Goal: Book appointment/travel/reservation

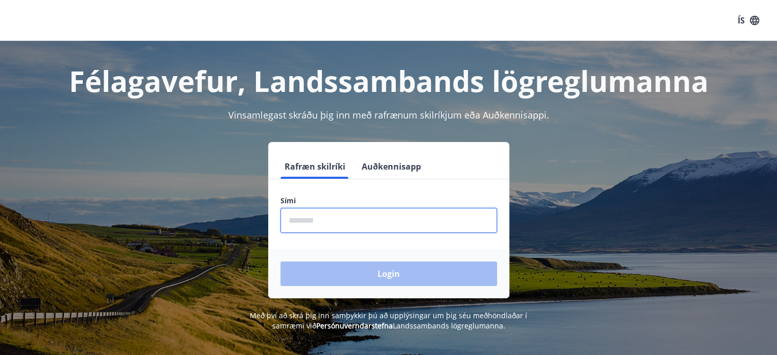
click at [331, 218] on input "phone" at bounding box center [389, 220] width 217 height 25
type input "********"
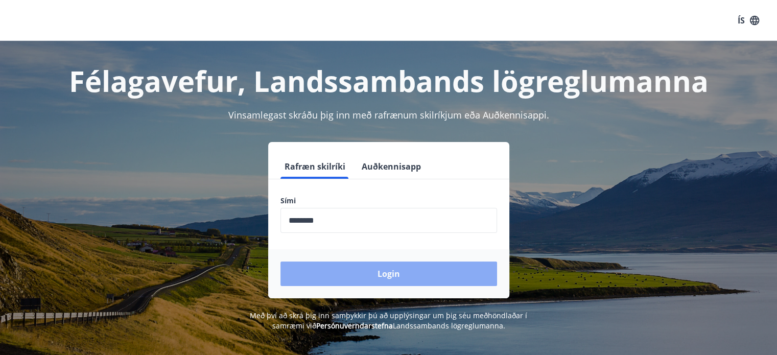
click at [351, 269] on button "Login" at bounding box center [389, 274] width 217 height 25
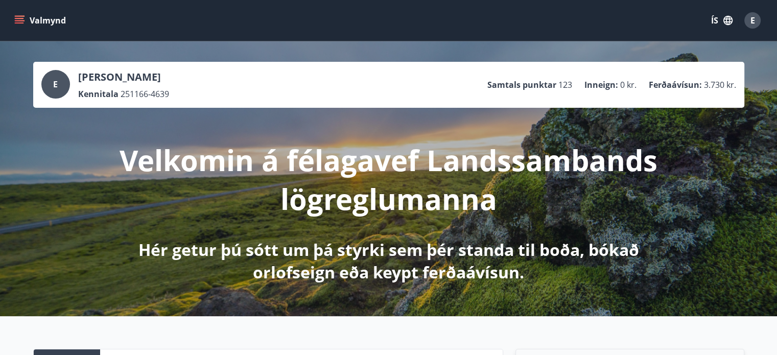
click at [46, 21] on button "Valmynd" at bounding box center [41, 20] width 58 height 18
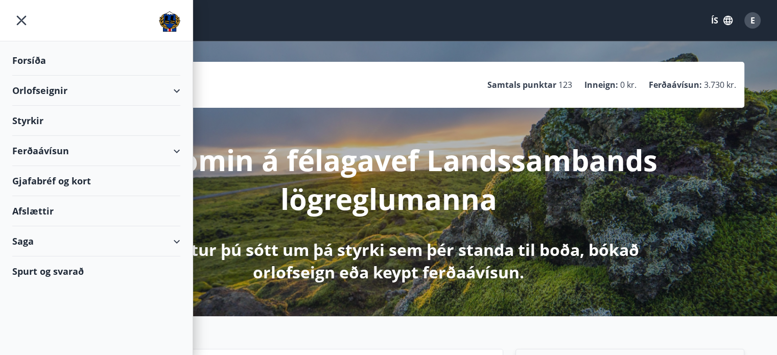
click at [46, 148] on div "Ferðaávísun" at bounding box center [96, 151] width 168 height 30
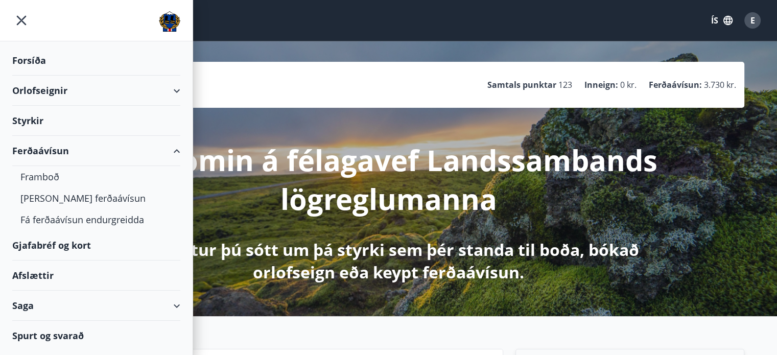
click at [63, 91] on div "Orlofseignir" at bounding box center [96, 91] width 168 height 30
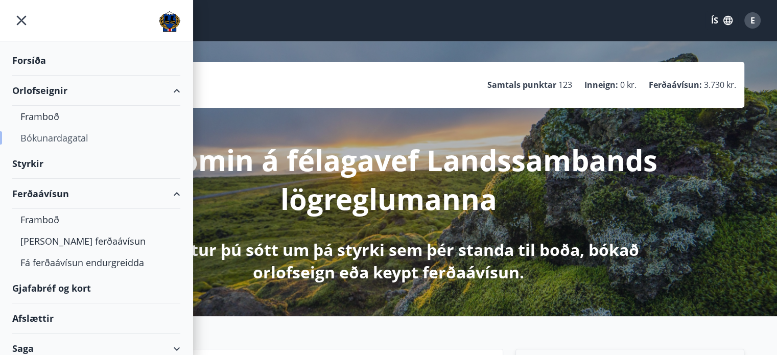
click at [50, 136] on div "Bókunardagatal" at bounding box center [96, 137] width 152 height 21
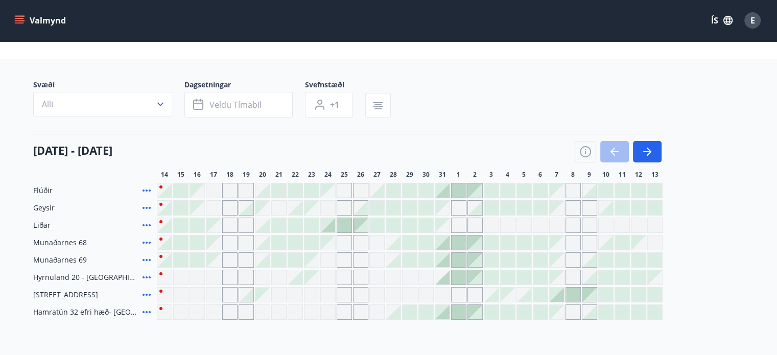
scroll to position [41, 0]
click at [447, 279] on div at bounding box center [442, 276] width 14 height 14
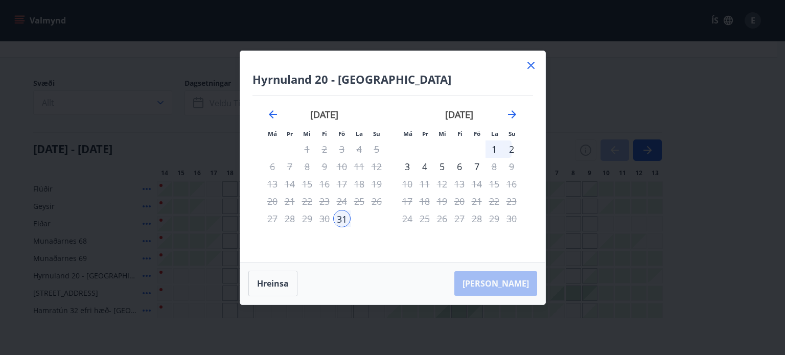
click at [441, 164] on div "5" at bounding box center [441, 166] width 17 height 17
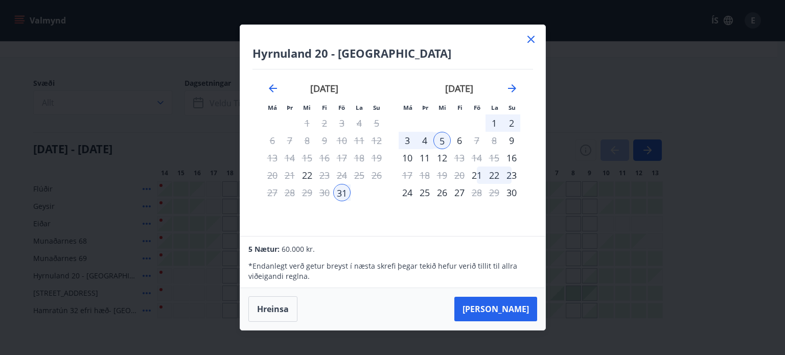
click at [534, 38] on icon at bounding box center [531, 39] width 12 height 12
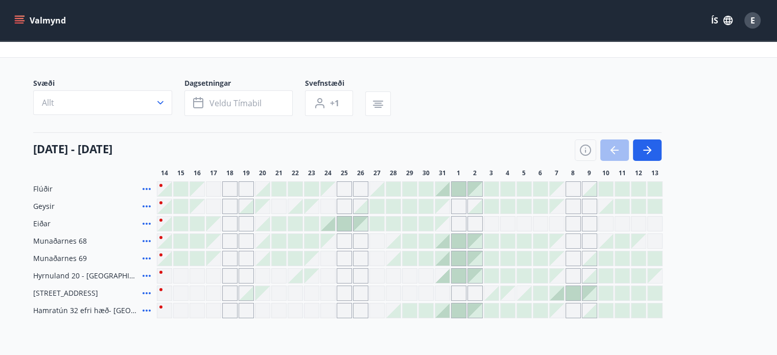
click at [444, 275] on div at bounding box center [442, 276] width 14 height 14
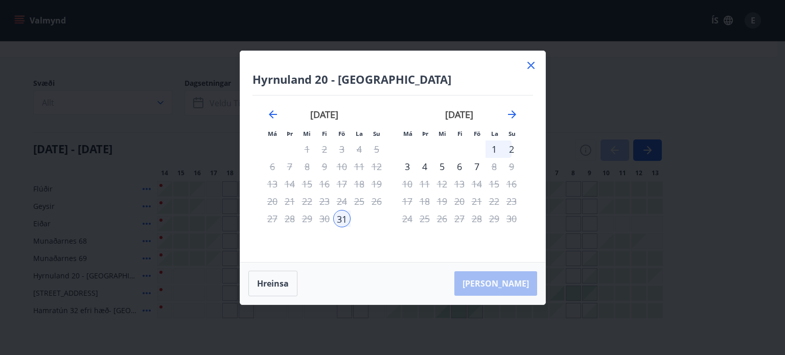
click at [511, 149] on div "2" at bounding box center [511, 149] width 17 height 17
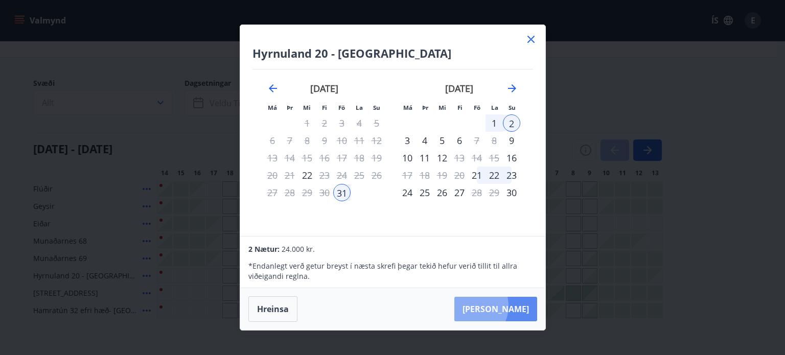
click at [502, 306] on button "Taka Frá" at bounding box center [495, 309] width 83 height 25
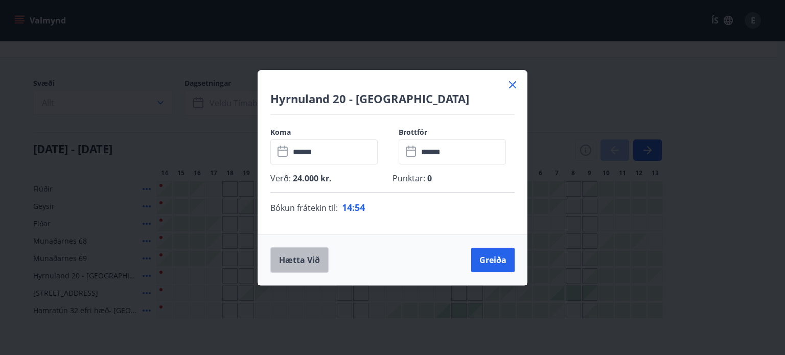
click at [292, 252] on button "Hætta við" at bounding box center [299, 260] width 58 height 26
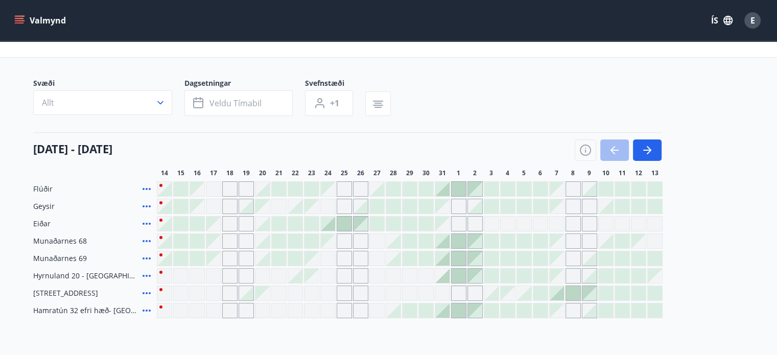
click at [72, 273] on span "Hyrnuland 20 - [GEOGRAPHIC_DATA]" at bounding box center [85, 276] width 105 height 10
click at [150, 275] on icon at bounding box center [147, 276] width 8 height 2
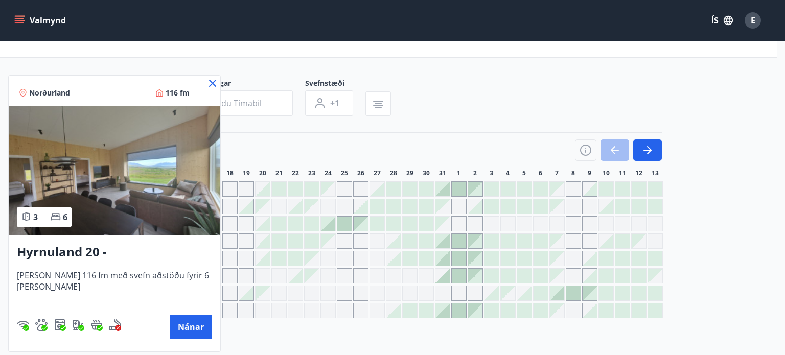
click at [123, 167] on img at bounding box center [115, 170] width 212 height 129
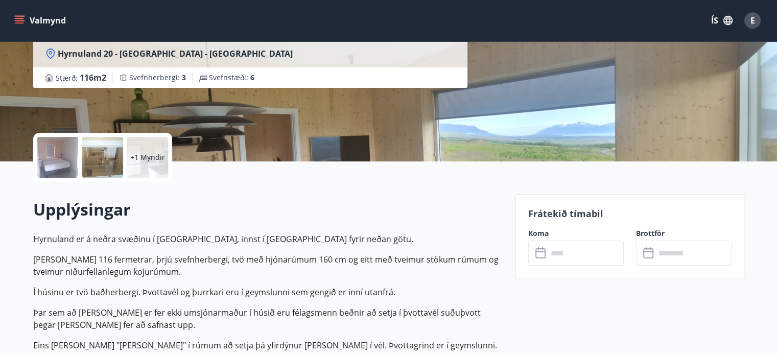
scroll to position [143, 0]
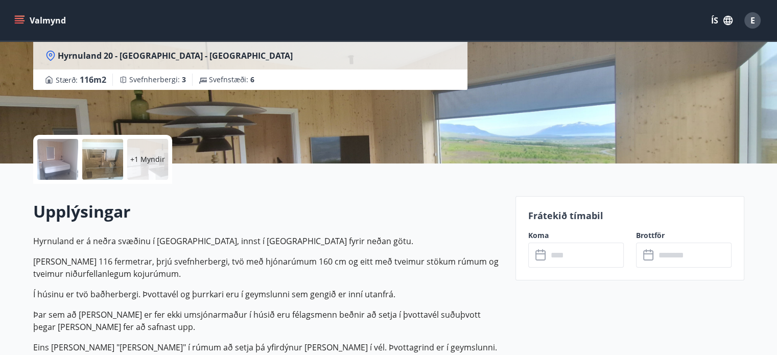
click at [116, 160] on div at bounding box center [102, 159] width 41 height 41
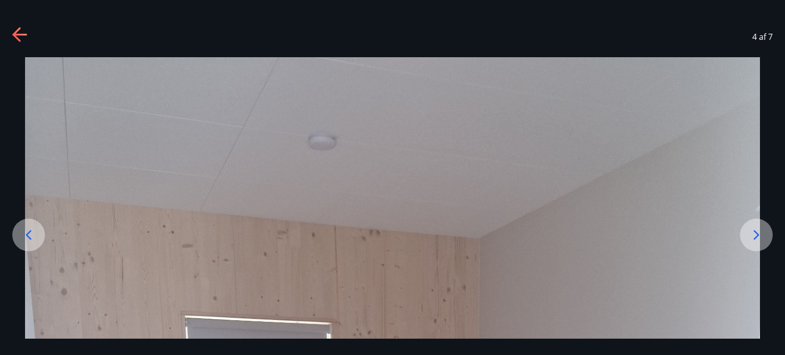
click at [753, 236] on icon at bounding box center [756, 235] width 16 height 16
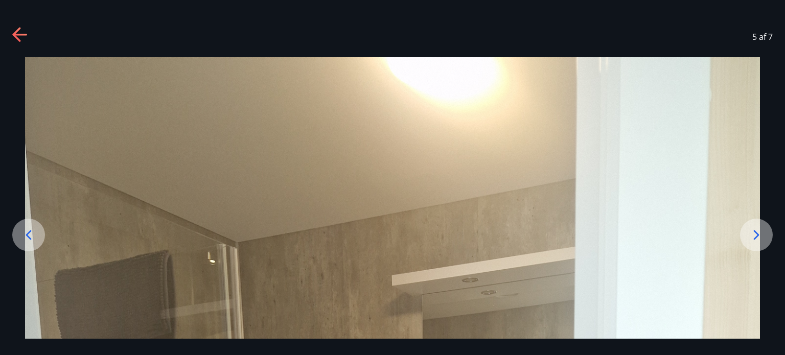
click at [753, 236] on icon at bounding box center [756, 235] width 16 height 16
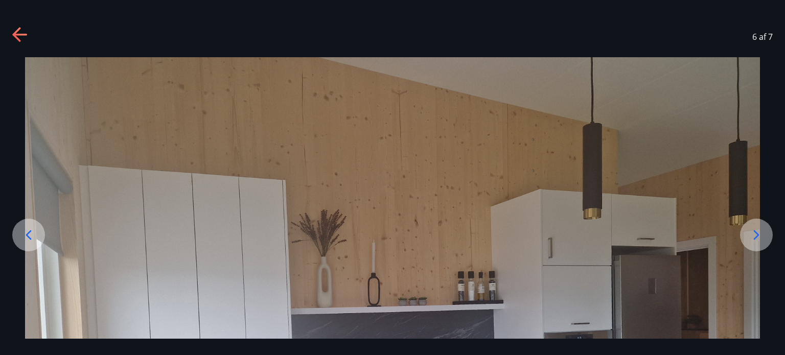
click at [753, 236] on icon at bounding box center [756, 235] width 16 height 16
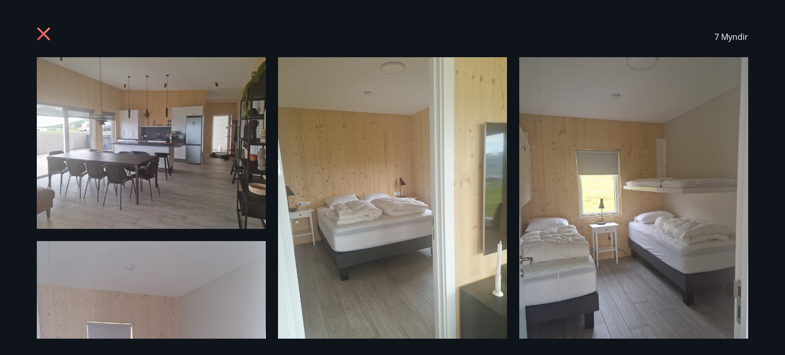
click at [39, 34] on icon at bounding box center [45, 35] width 16 height 16
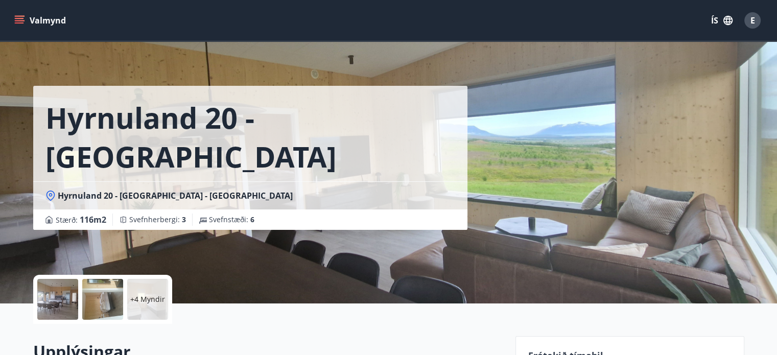
scroll to position [0, 0]
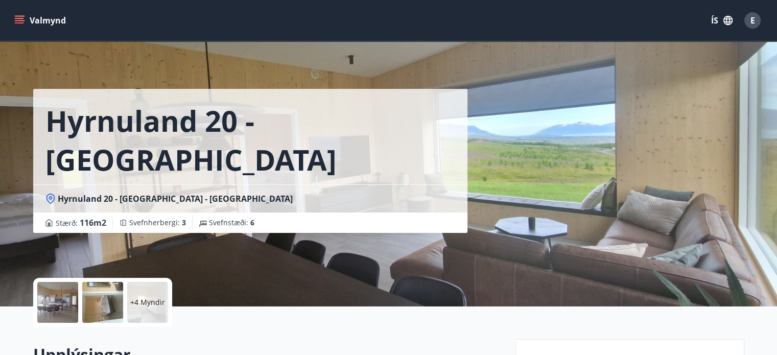
click at [159, 129] on h1 "Hyrnuland 20 - [GEOGRAPHIC_DATA]" at bounding box center [250, 140] width 410 height 78
click at [20, 23] on icon "menu" at bounding box center [19, 22] width 9 height 1
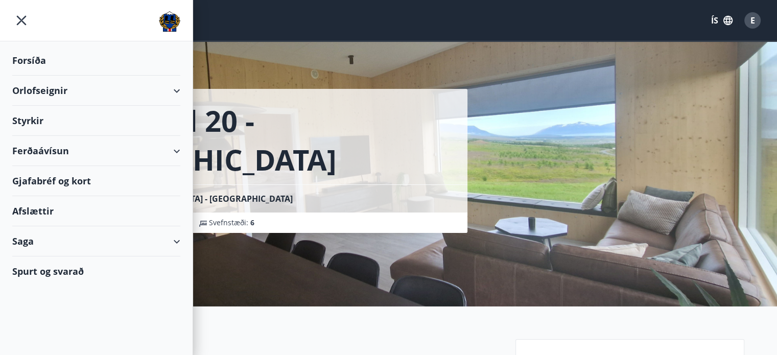
click at [53, 90] on div "Orlofseignir" at bounding box center [96, 91] width 168 height 30
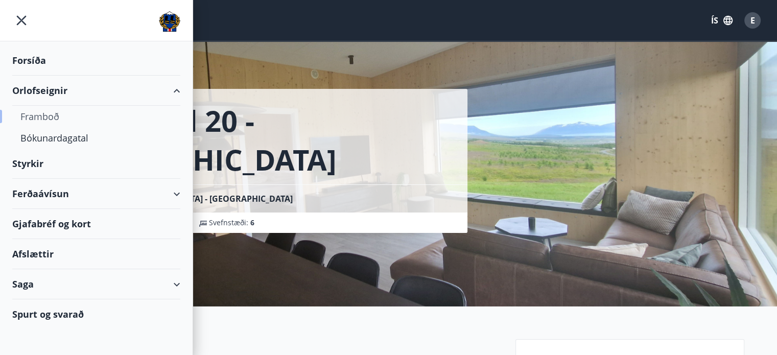
click at [45, 114] on div "Framboð" at bounding box center [96, 116] width 152 height 21
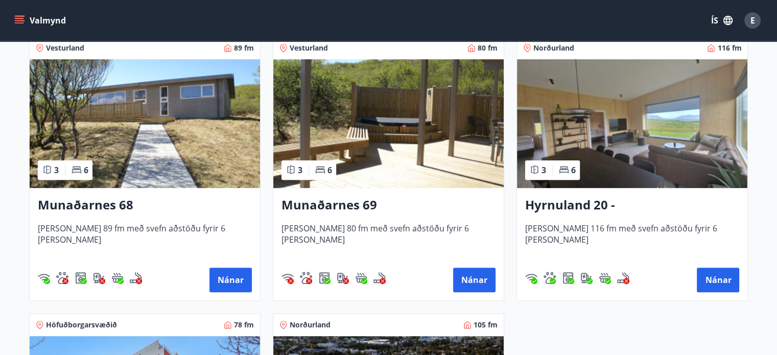
scroll to position [470, 0]
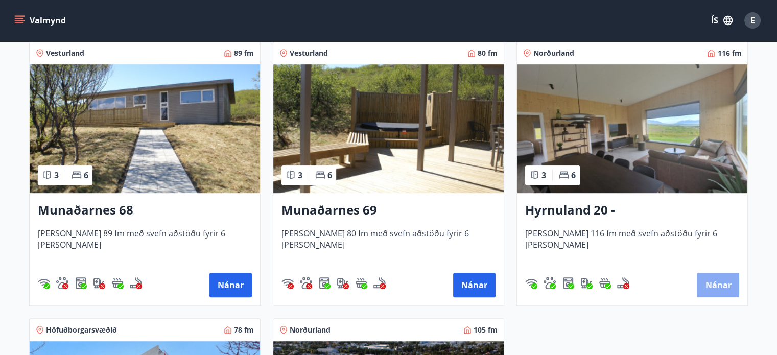
click at [717, 288] on button "Nánar" at bounding box center [718, 285] width 42 height 25
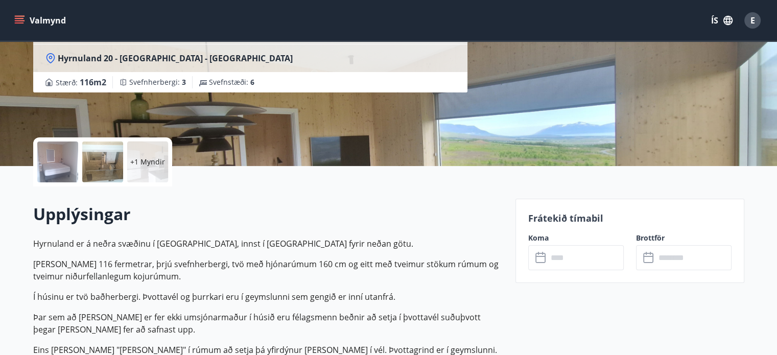
scroll to position [133, 0]
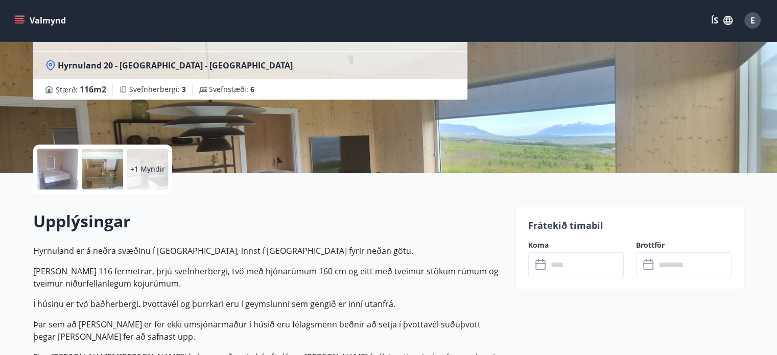
click at [101, 167] on div at bounding box center [102, 169] width 41 height 41
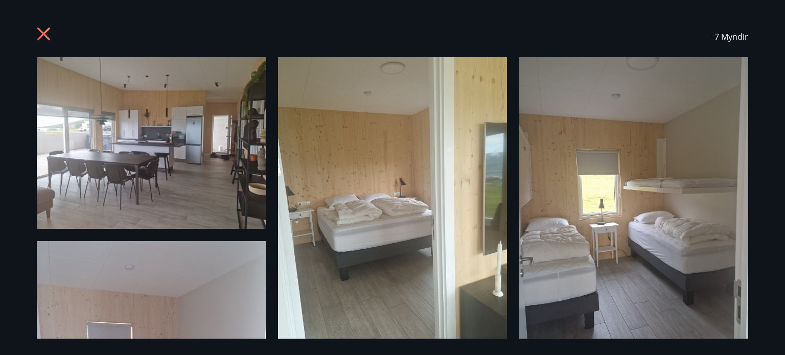
click at [48, 33] on icon at bounding box center [45, 35] width 16 height 16
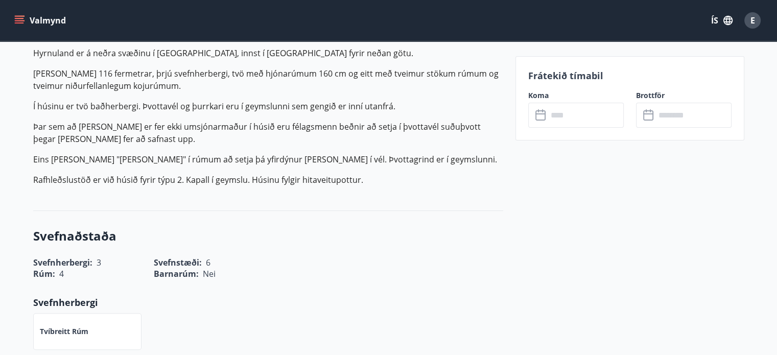
scroll to position [358, 0]
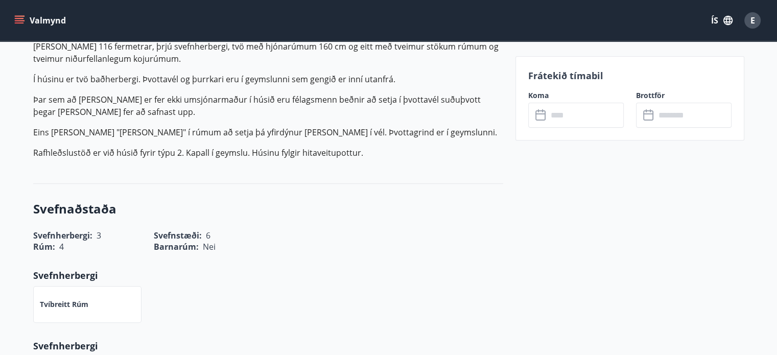
click at [26, 22] on button "Valmynd" at bounding box center [41, 20] width 58 height 18
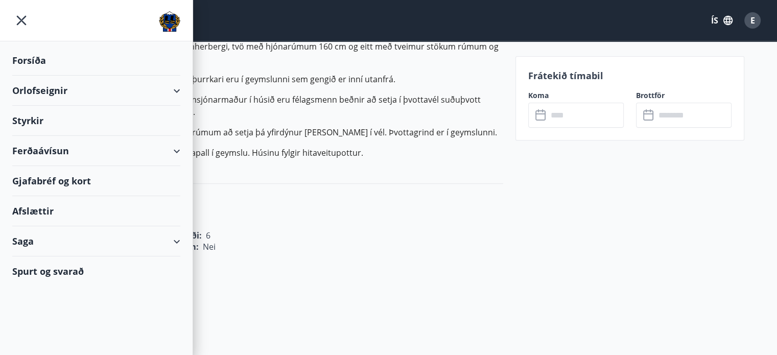
click at [51, 100] on div "Orlofseignir" at bounding box center [96, 91] width 168 height 30
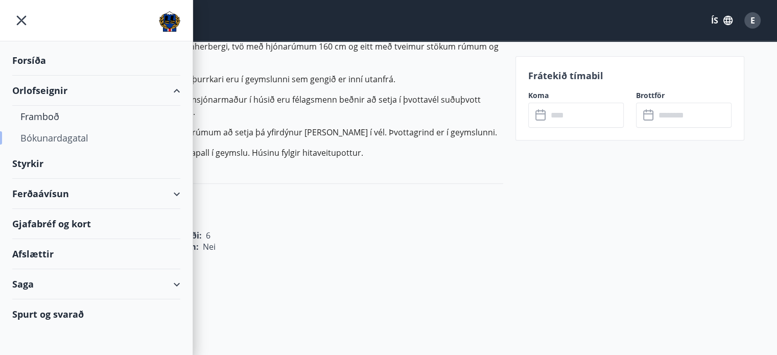
click at [57, 143] on div "Bókunardagatal" at bounding box center [96, 137] width 152 height 21
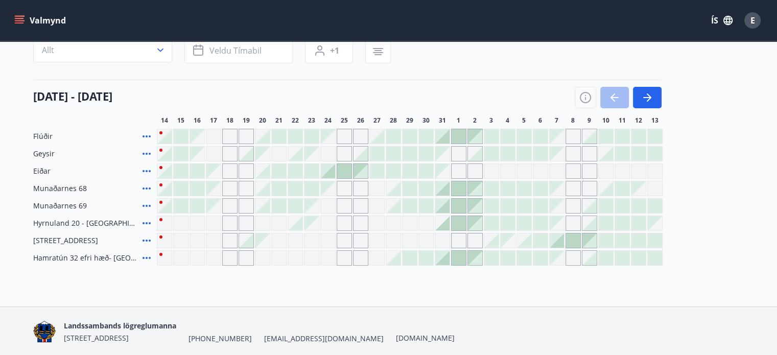
scroll to position [130, 0]
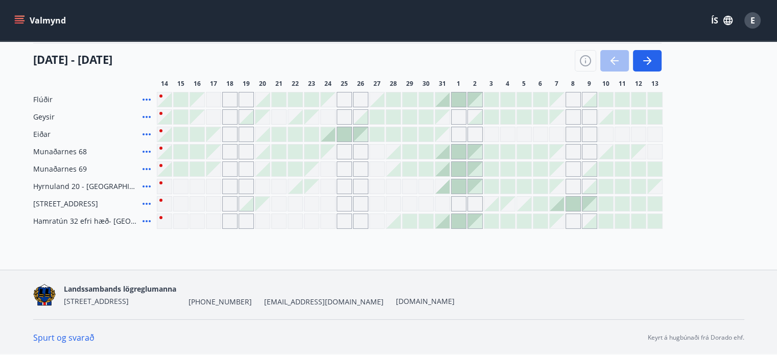
click at [445, 190] on div at bounding box center [442, 186] width 14 height 14
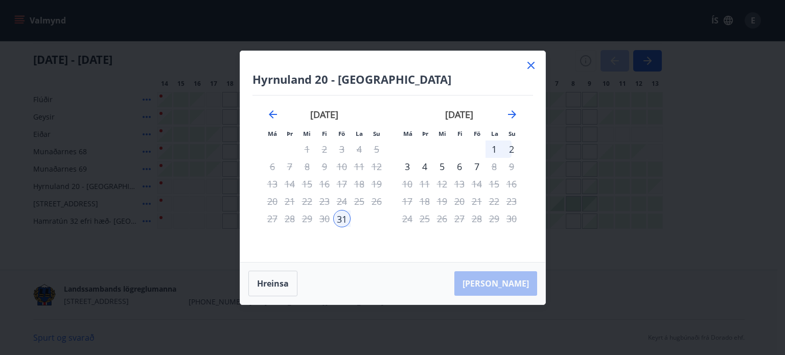
click at [359, 244] on div "október 2025 1 2 3 4 5 6 7 8 9 10 11 12 13 14 15 16 17 18 19 20 21 22 23 24 25 …" at bounding box center [324, 180] width 135 height 168
click at [345, 232] on div "október 2025 1 2 3 4 5 6 7 8 9 10 11 12 13 14 15 16 17 18 19 20 21 22 23 24 25 …" at bounding box center [324, 180] width 135 height 168
click at [354, 234] on div "október 2025 1 2 3 4 5 6 7 8 9 10 11 12 13 14 15 16 17 18 19 20 21 22 23 24 25 …" at bounding box center [324, 180] width 135 height 168
click at [307, 218] on div "29" at bounding box center [306, 218] width 17 height 17
click at [340, 219] on div "31" at bounding box center [341, 218] width 17 height 17
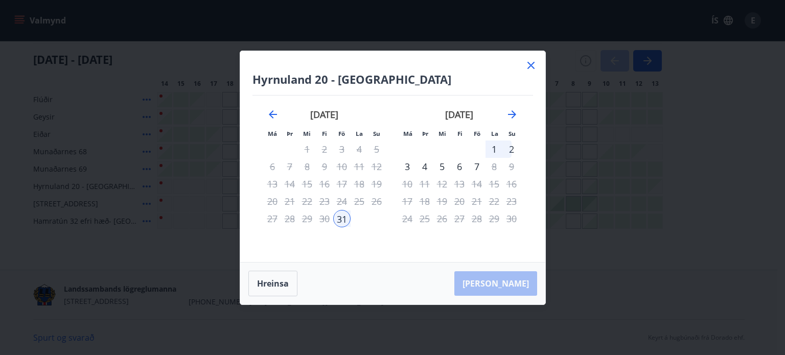
click at [405, 166] on div "3" at bounding box center [407, 166] width 17 height 17
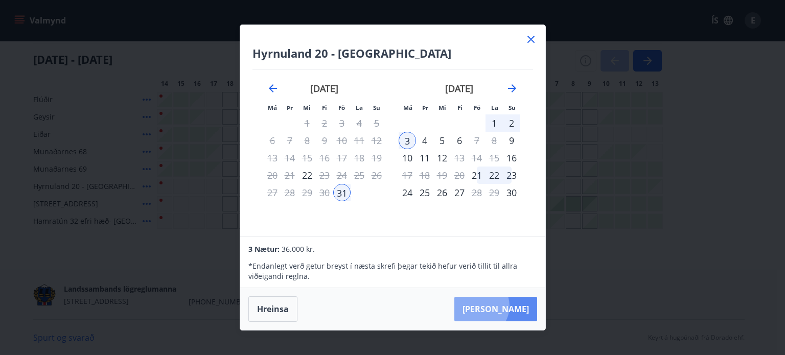
click at [509, 306] on button "Taka Frá" at bounding box center [495, 309] width 83 height 25
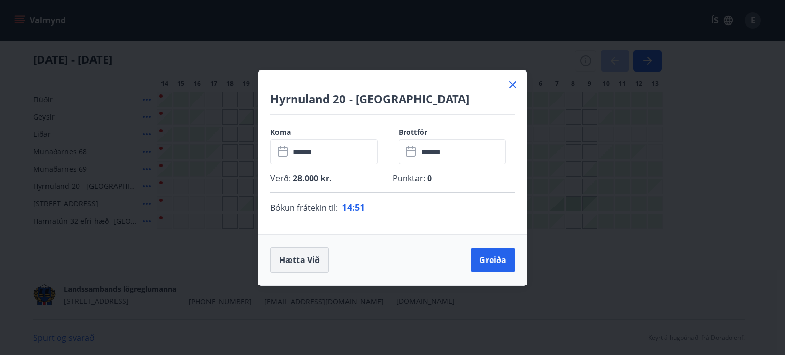
click at [309, 252] on button "Hætta við" at bounding box center [299, 260] width 58 height 26
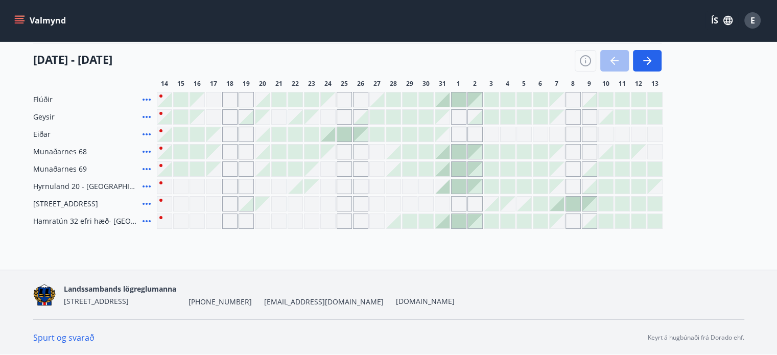
click at [22, 20] on icon "menu" at bounding box center [19, 20] width 10 height 10
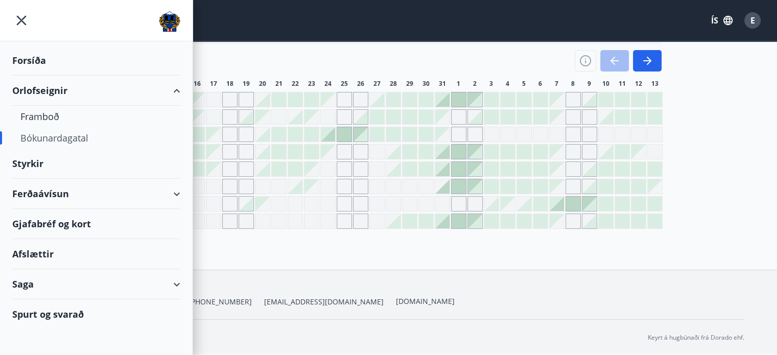
click at [48, 192] on div "Ferðaávísun" at bounding box center [96, 194] width 168 height 30
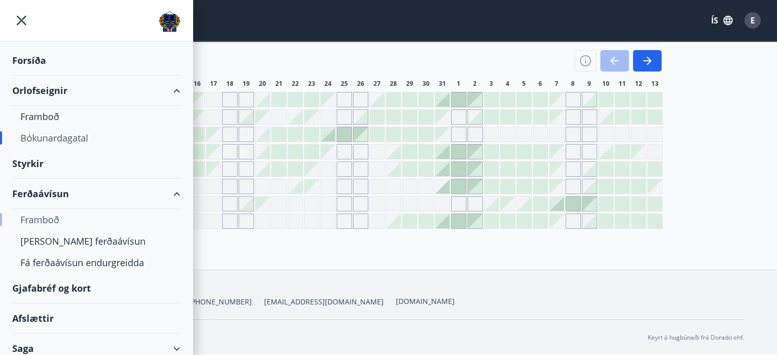
click at [51, 220] on div "Framboð" at bounding box center [96, 219] width 152 height 21
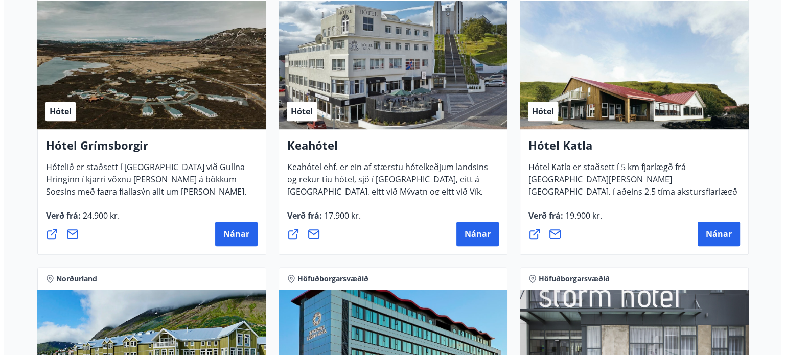
scroll to position [511, 0]
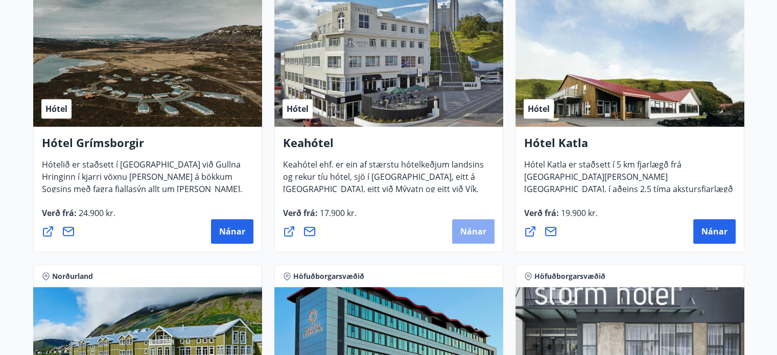
click at [470, 226] on span "Nánar" at bounding box center [473, 231] width 26 height 11
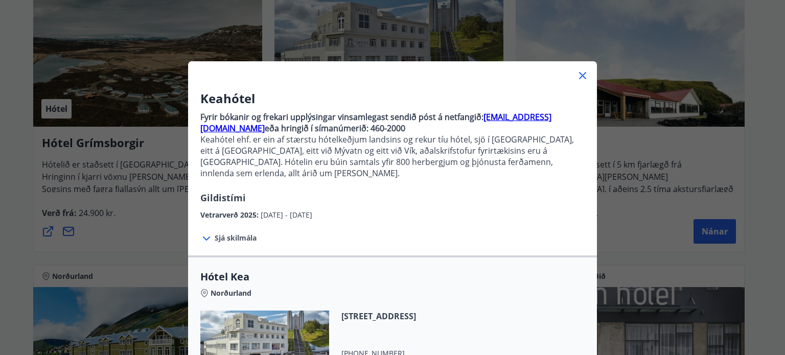
click at [431, 221] on div "Sjá skilmála Samningsverð eru háð bókunarstöðu og áskilja Keahótel sér rétt til…" at bounding box center [392, 238] width 409 height 35
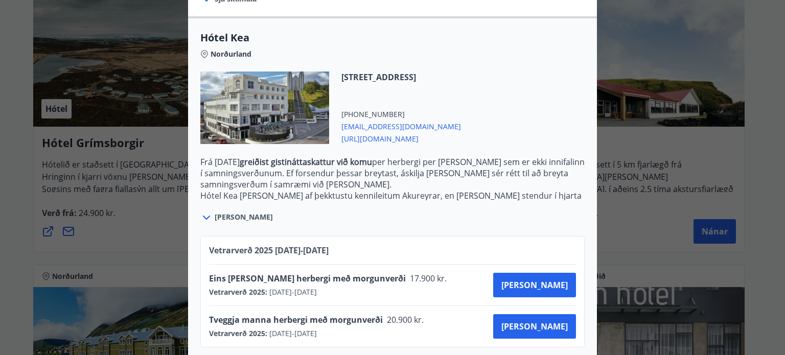
scroll to position [239, 0]
click at [543, 321] on span "Kaupa" at bounding box center [534, 326] width 66 height 11
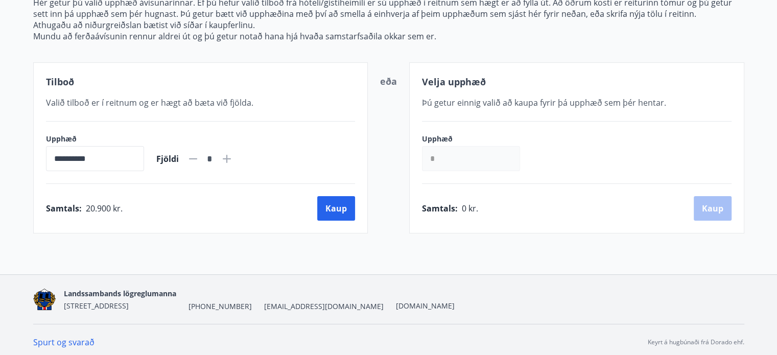
scroll to position [149, 0]
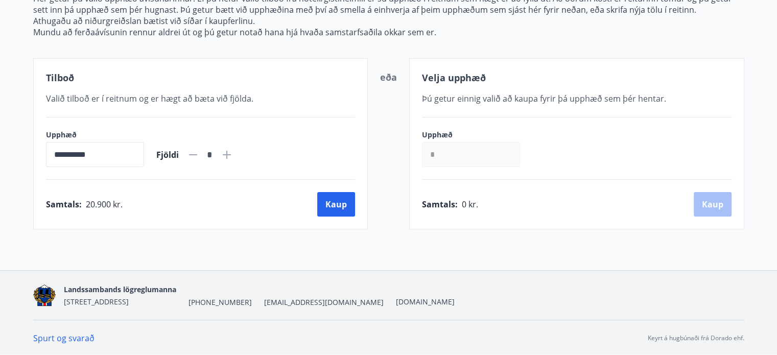
click at [233, 152] on icon at bounding box center [227, 155] width 12 height 12
click at [231, 155] on icon at bounding box center [227, 155] width 8 height 8
type input "*"
click at [323, 201] on button "Kaup" at bounding box center [336, 204] width 38 height 25
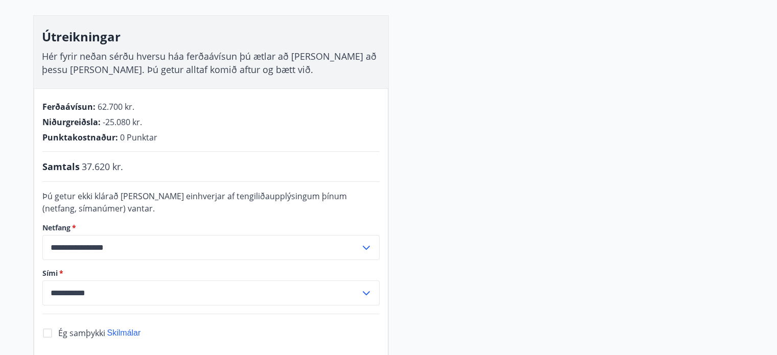
click at [337, 143] on div "Punktakostnaður : 0 Punktar" at bounding box center [210, 137] width 337 height 11
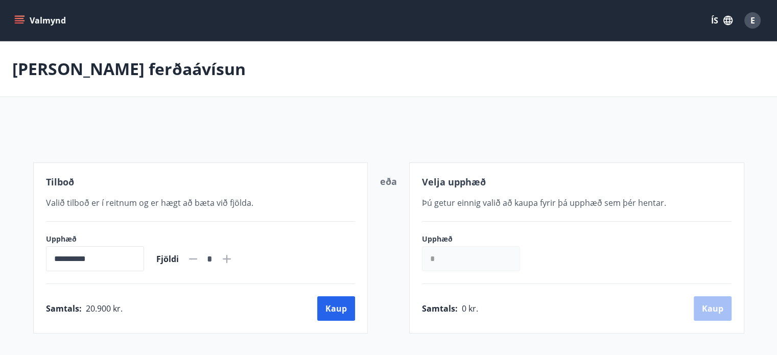
scroll to position [104, 0]
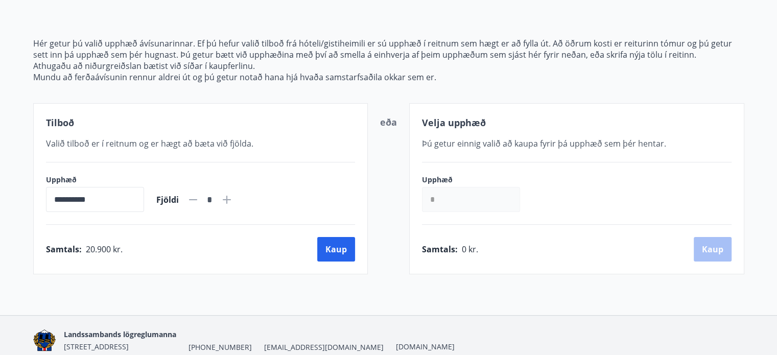
click at [256, 110] on div "**********" at bounding box center [200, 188] width 335 height 171
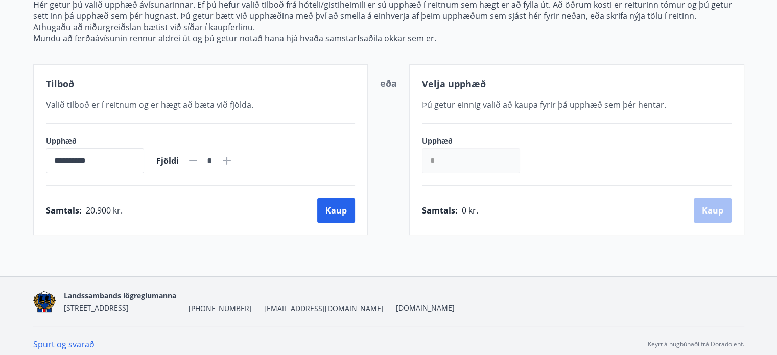
scroll to position [149, 0]
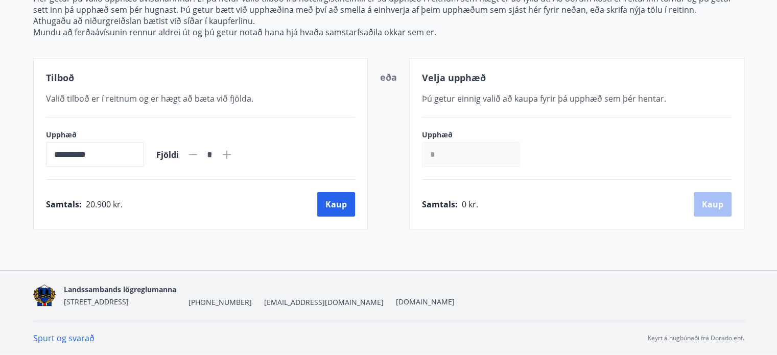
click at [233, 149] on icon at bounding box center [227, 155] width 12 height 12
type input "*"
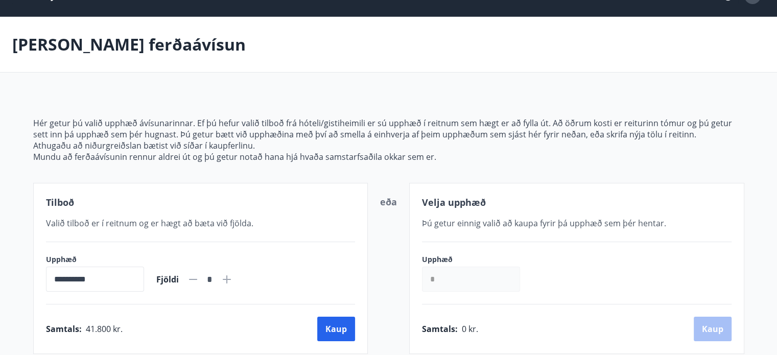
scroll to position [0, 0]
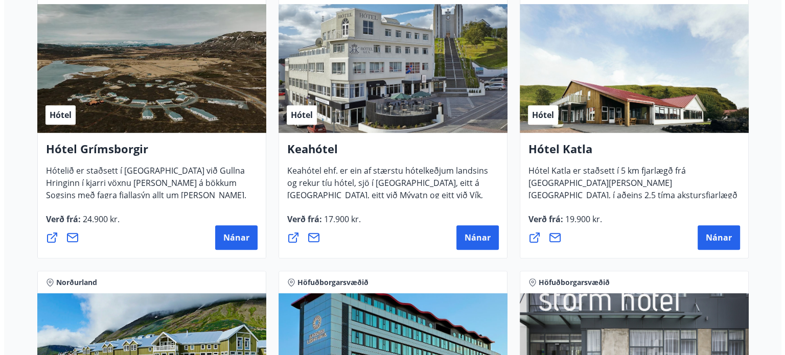
scroll to position [553, 0]
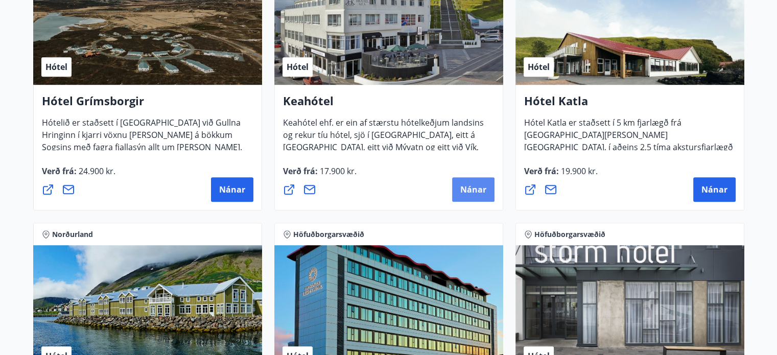
click at [468, 186] on span "Nánar" at bounding box center [473, 189] width 26 height 11
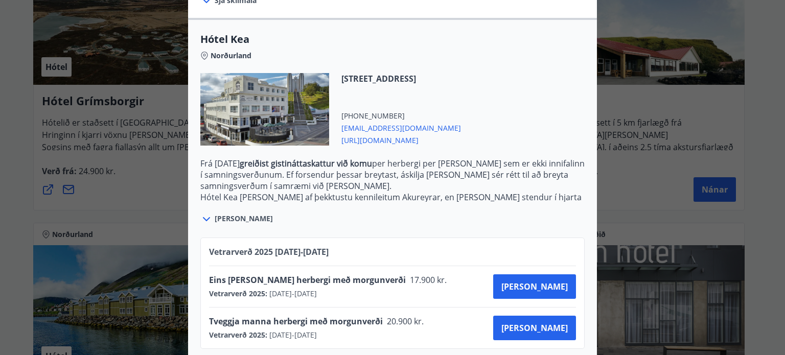
scroll to position [239, 0]
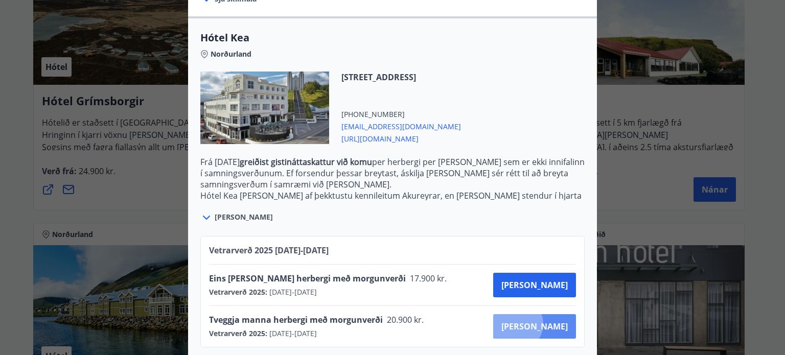
click at [552, 321] on span "Kaupa" at bounding box center [534, 326] width 66 height 11
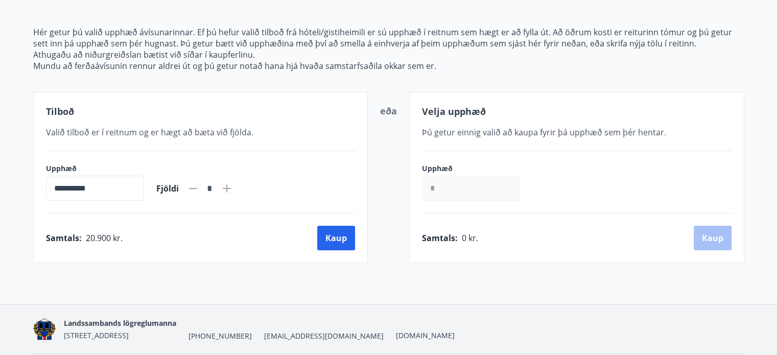
scroll to position [149, 0]
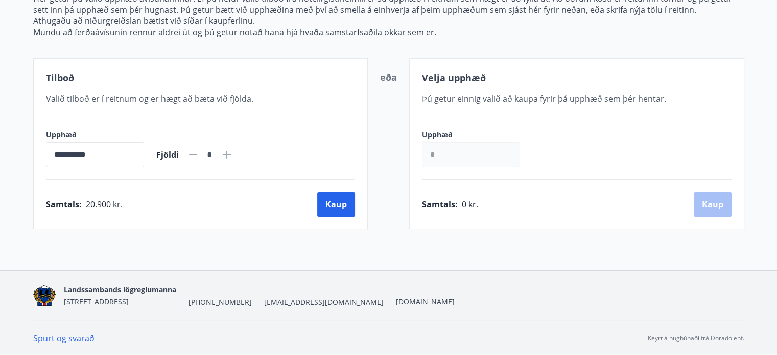
click at [233, 155] on icon at bounding box center [227, 155] width 12 height 12
type input "*"
click at [328, 203] on button "Kaup" at bounding box center [336, 204] width 38 height 25
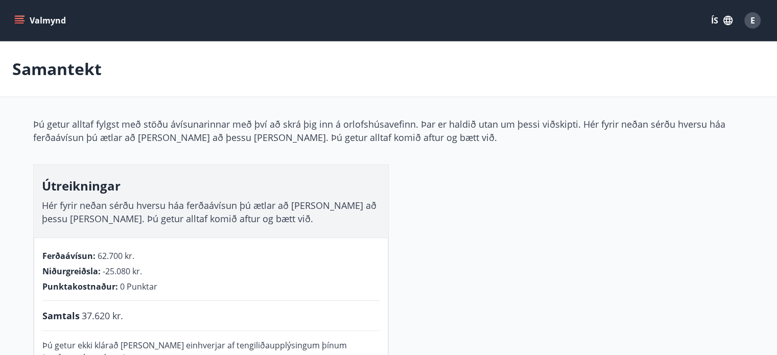
scroll to position [104, 0]
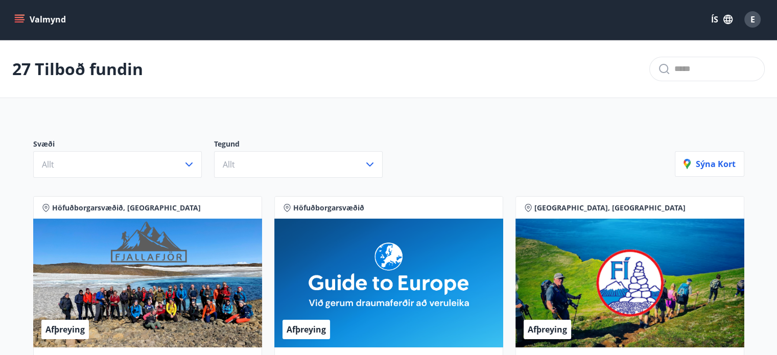
scroll to position [104, 0]
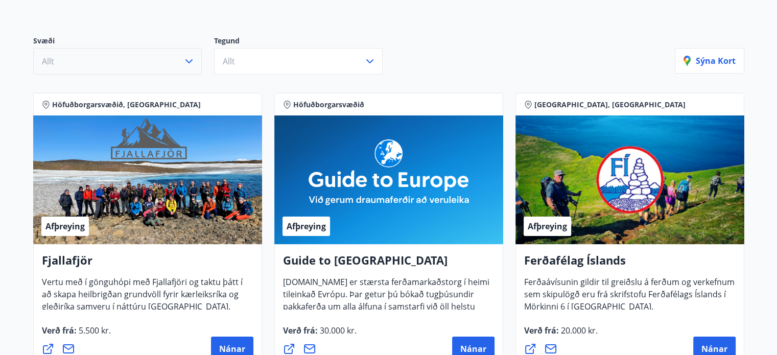
click at [173, 61] on button "Allt" at bounding box center [117, 61] width 169 height 27
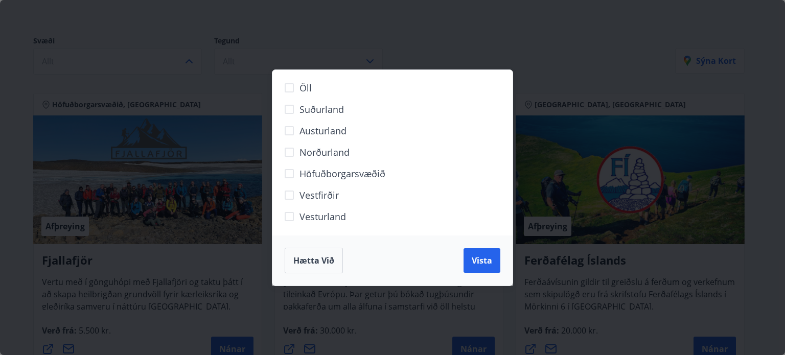
click at [323, 151] on span "Norðurland" at bounding box center [324, 152] width 50 height 13
click at [480, 267] on button "Vista" at bounding box center [481, 260] width 37 height 25
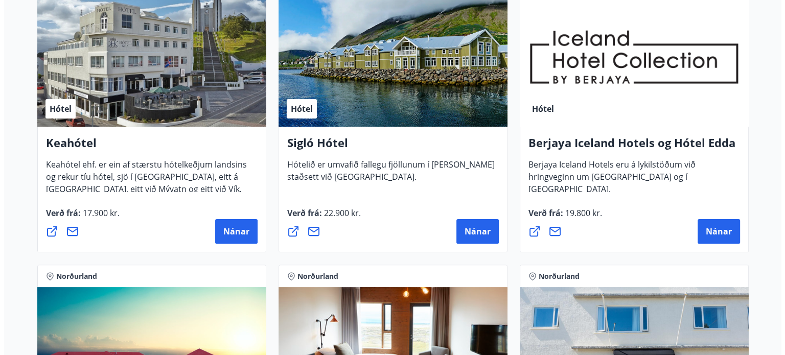
scroll to position [283, 0]
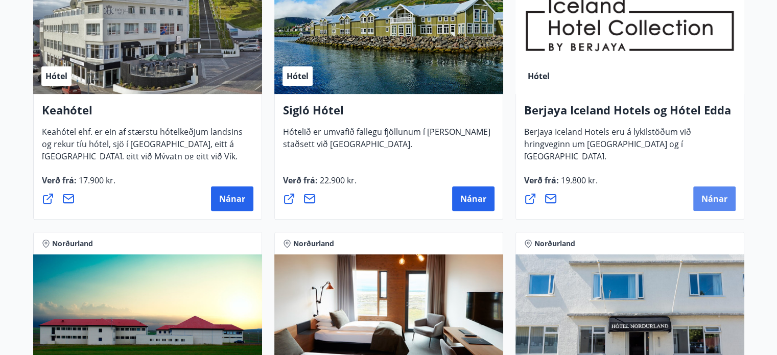
click at [708, 200] on span "Nánar" at bounding box center [715, 198] width 26 height 11
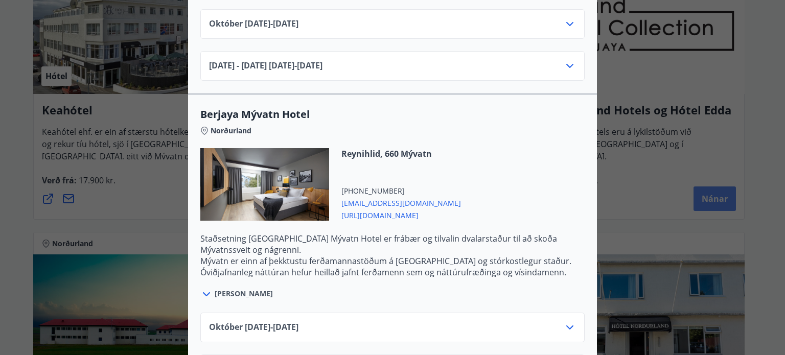
scroll to position [450, 0]
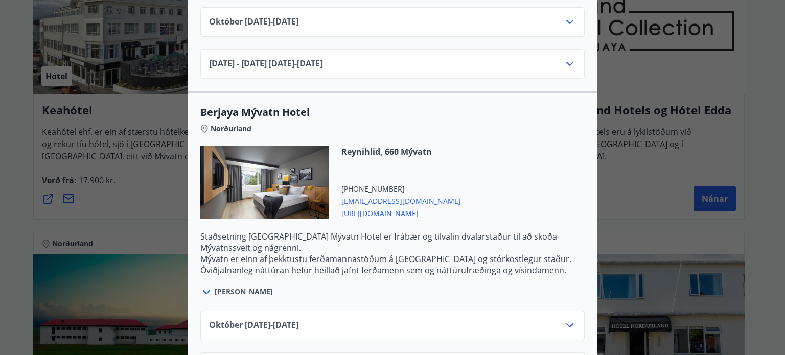
click at [412, 58] on div "Janúar 2025 - April 2026 01.11.25 - 30.04.26" at bounding box center [392, 68] width 367 height 20
click at [566, 62] on icon at bounding box center [569, 64] width 7 height 4
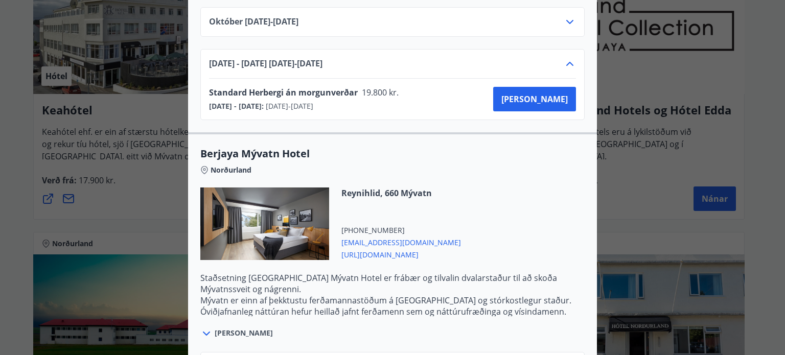
click at [143, 47] on div "Berjaya Iceland Hotels og Hótel Edda Berjaya Iceland Hotels og Hótel Edda eru h…" at bounding box center [392, 177] width 785 height 355
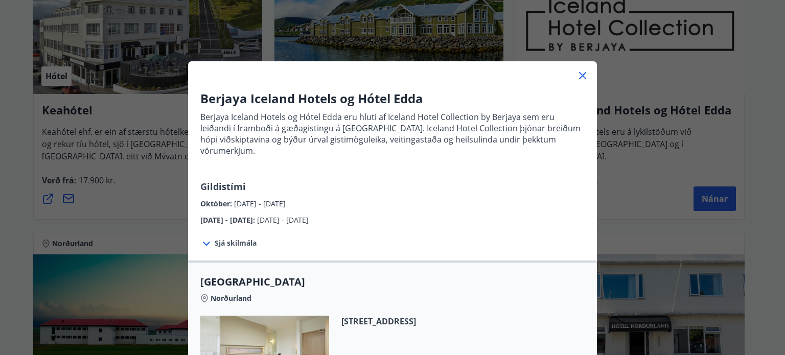
click at [579, 77] on icon at bounding box center [582, 75] width 12 height 12
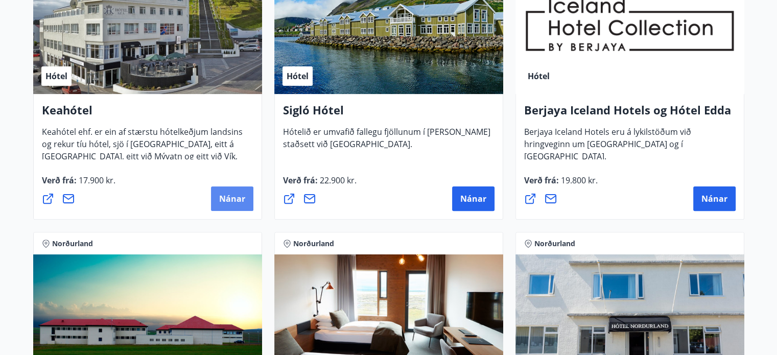
click at [234, 197] on span "Nánar" at bounding box center [232, 198] width 26 height 11
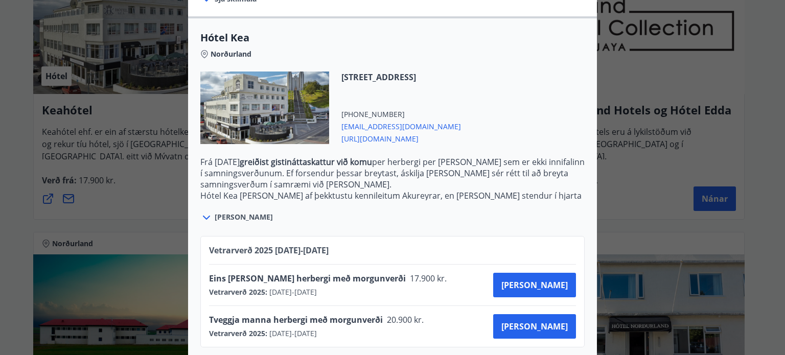
scroll to position [239, 0]
click at [552, 321] on span "Kaupa" at bounding box center [534, 326] width 66 height 11
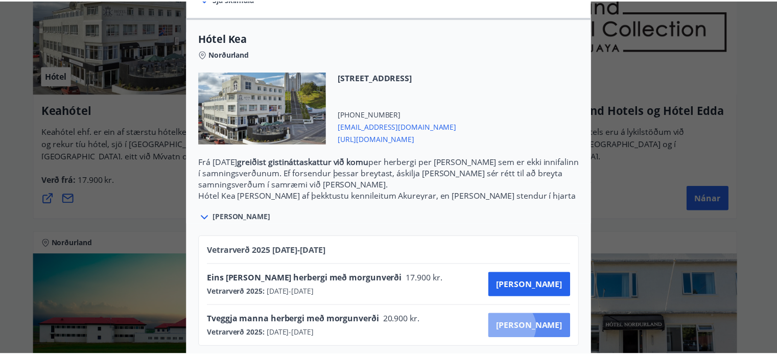
scroll to position [104, 0]
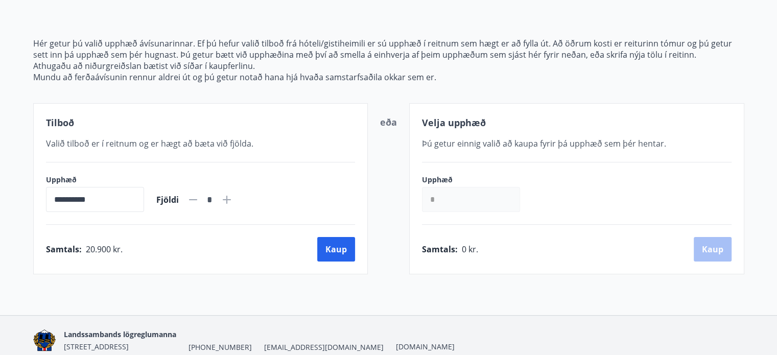
click at [231, 199] on icon at bounding box center [227, 200] width 8 height 8
type input "*"
click at [215, 247] on div "Samtals : 62.700 kr. Kaup" at bounding box center [201, 249] width 310 height 25
click at [324, 247] on button "Kaup" at bounding box center [336, 249] width 38 height 25
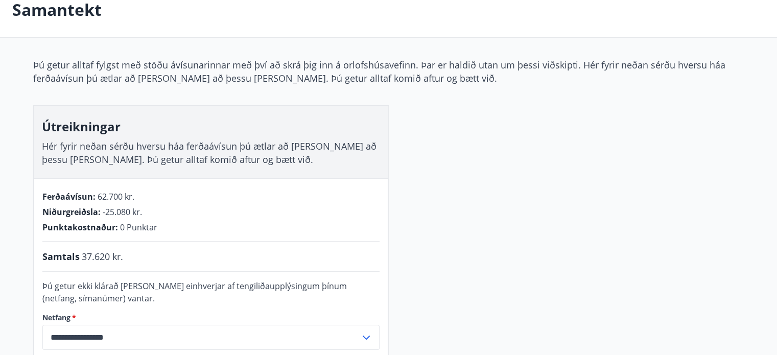
scroll to position [58, 0]
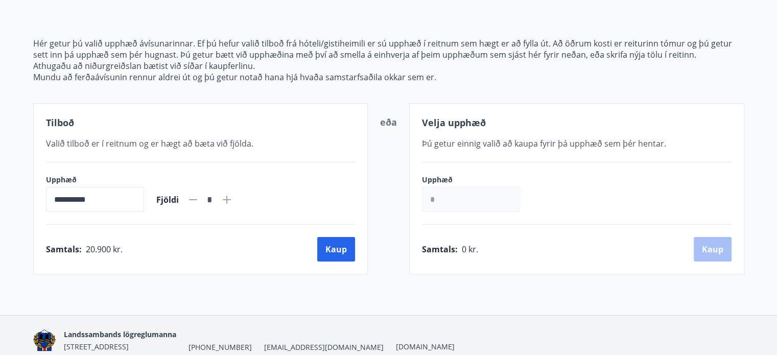
click at [7, 50] on main "**********" at bounding box center [388, 105] width 777 height 337
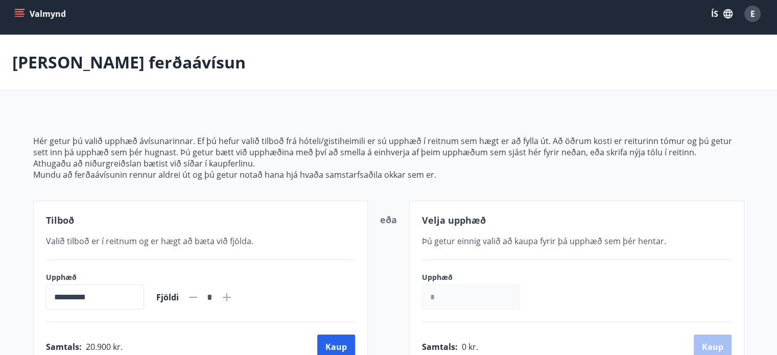
scroll to position [0, 0]
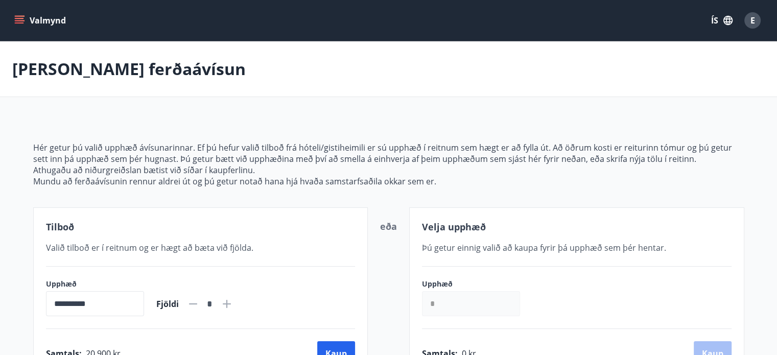
click at [23, 20] on icon "menu" at bounding box center [20, 20] width 11 height 1
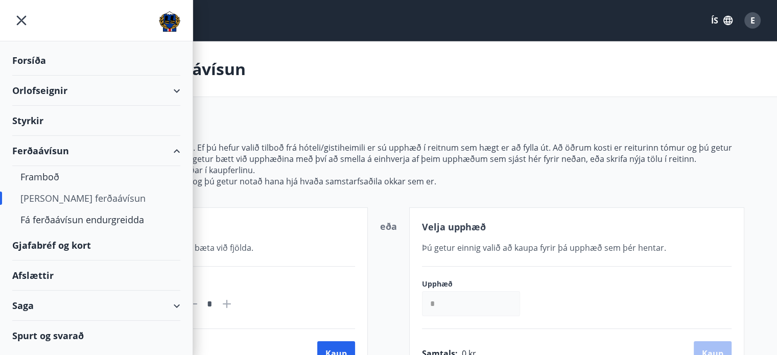
click at [92, 90] on div "Orlofseignir" at bounding box center [96, 91] width 168 height 30
type input "*****"
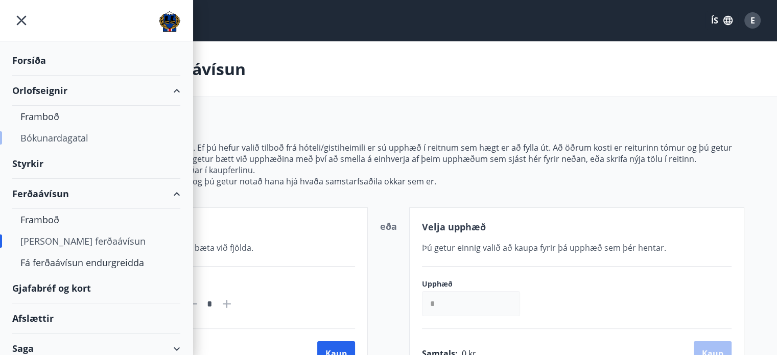
click at [59, 141] on div "Bókunardagatal" at bounding box center [96, 137] width 152 height 21
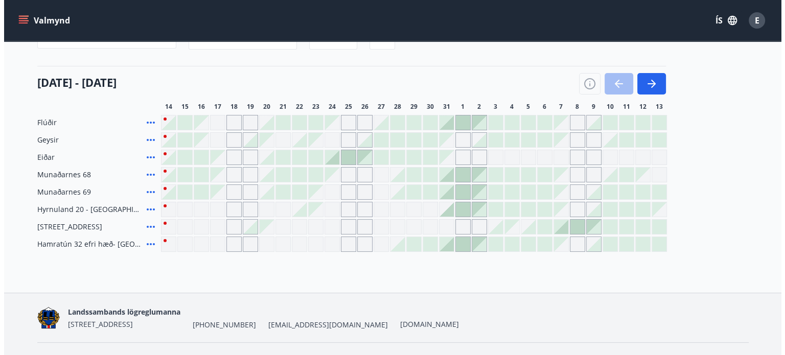
scroll to position [130, 0]
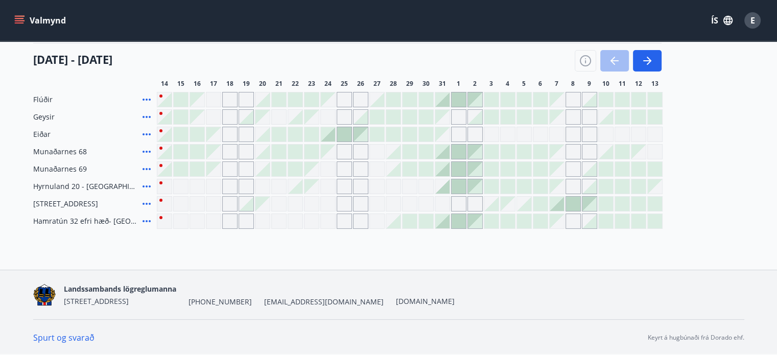
click at [446, 188] on div at bounding box center [442, 186] width 14 height 14
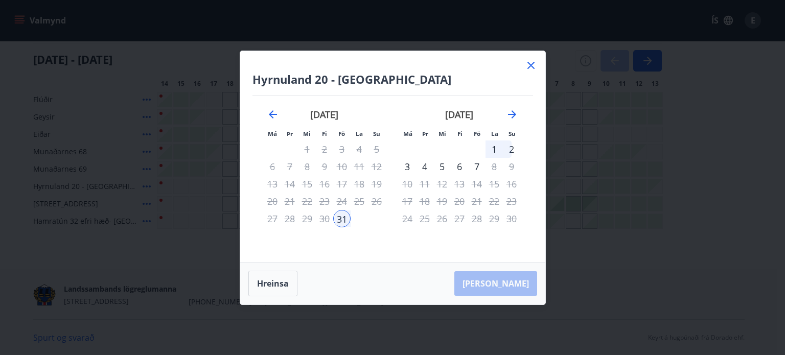
click at [408, 166] on div "3" at bounding box center [407, 166] width 17 height 17
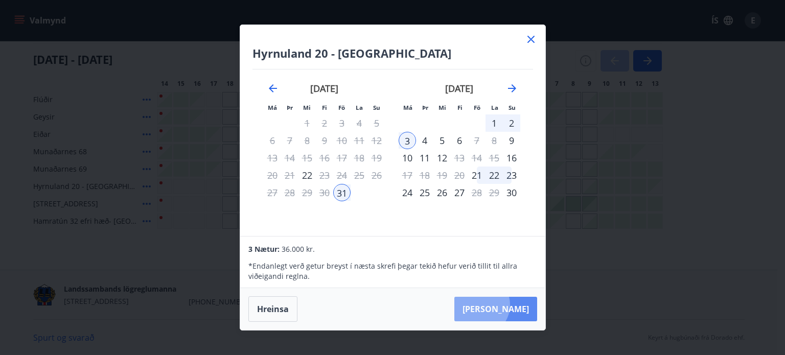
click at [511, 305] on button "Taka Frá" at bounding box center [495, 309] width 83 height 25
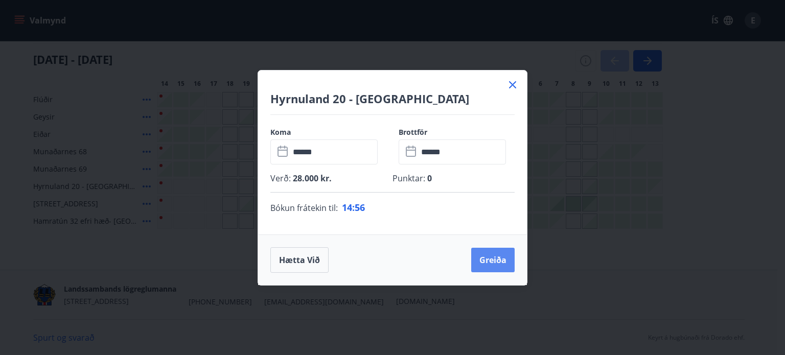
click at [494, 256] on button "Greiða" at bounding box center [492, 260] width 43 height 25
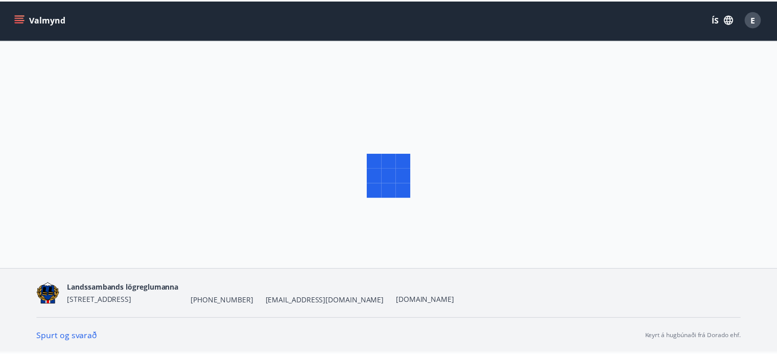
scroll to position [1, 0]
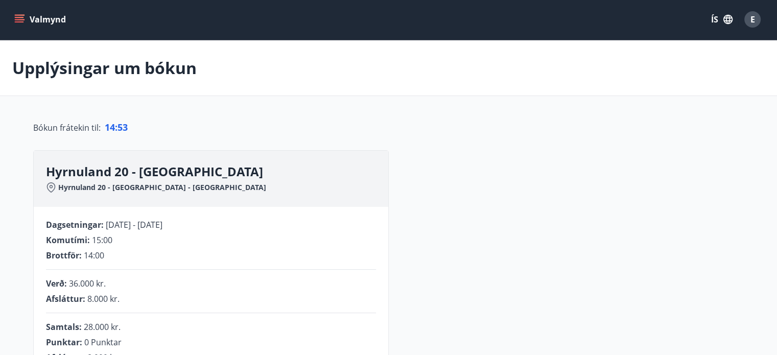
click at [545, 198] on div "**********" at bounding box center [388, 356] width 711 height 413
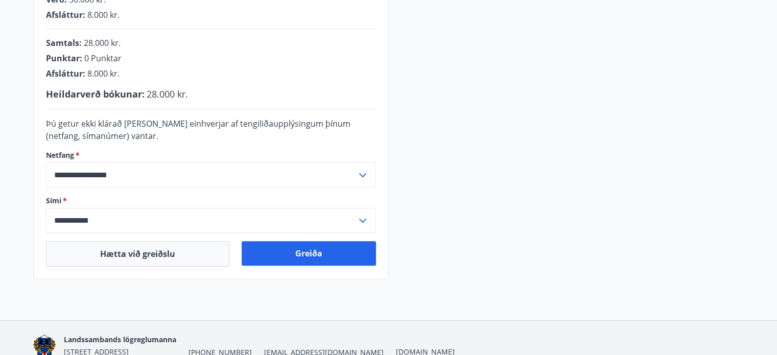
scroll to position [287, 0]
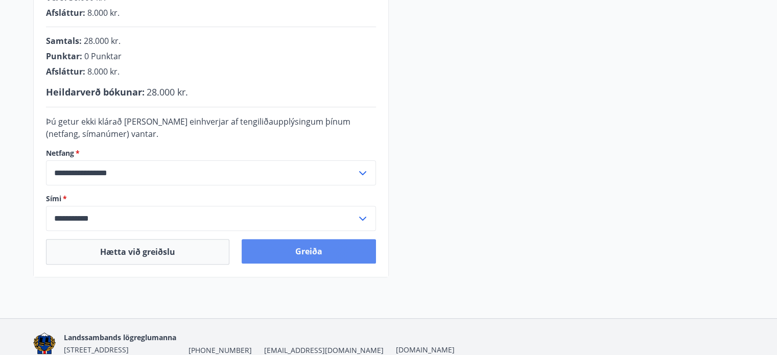
click at [311, 249] on button "Greiða" at bounding box center [309, 251] width 134 height 25
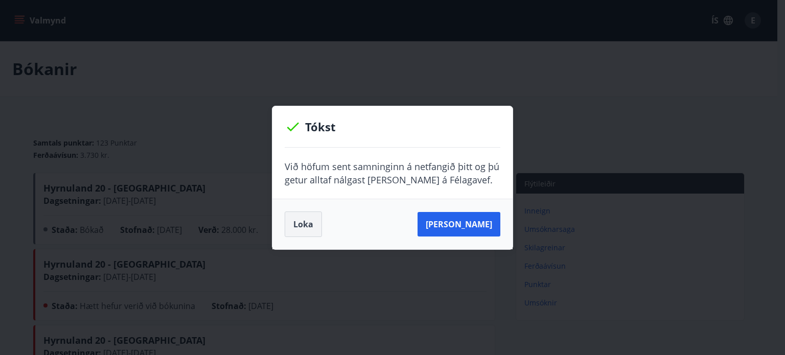
click at [300, 222] on button "Loka" at bounding box center [303, 225] width 37 height 26
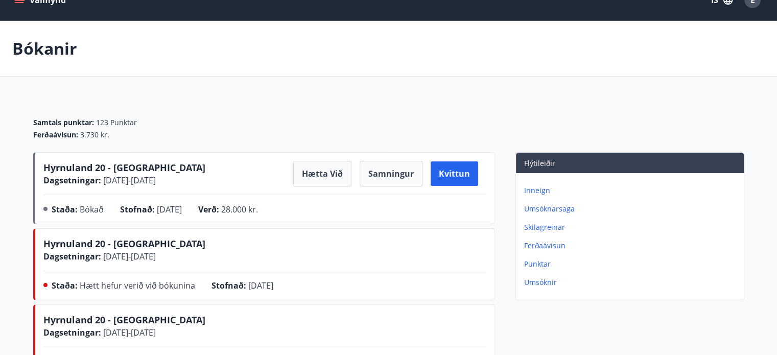
scroll to position [41, 0]
